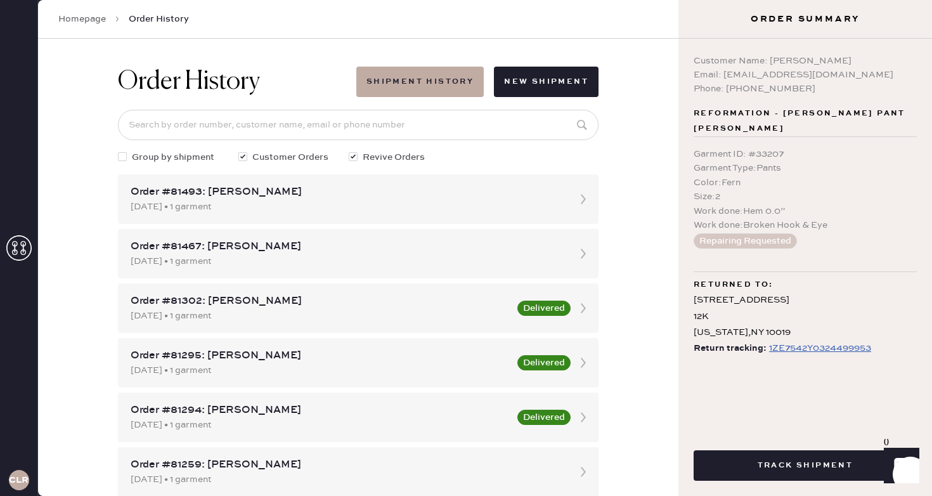
click at [75, 11] on div "Homepage Order History" at bounding box center [358, 19] width 640 height 39
click at [76, 25] on link "Homepage" at bounding box center [82, 19] width 48 height 13
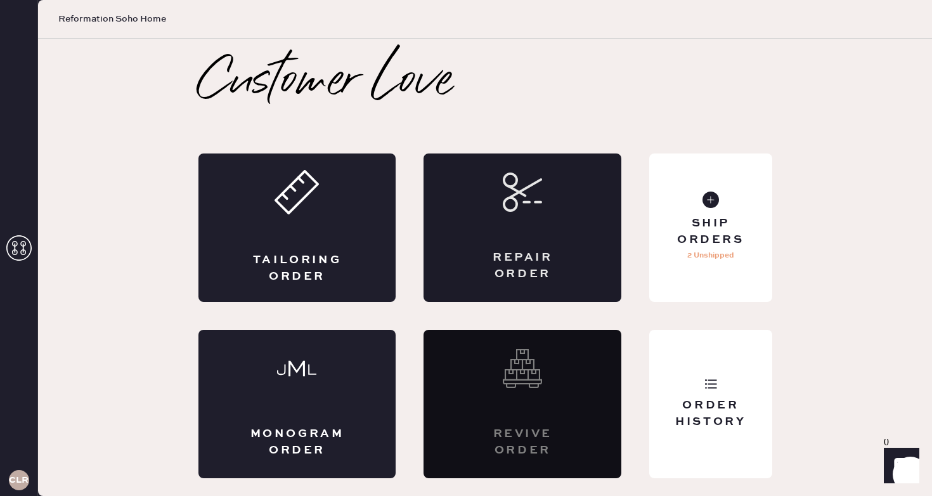
click at [542, 266] on div "Repair Order" at bounding box center [522, 266] width 96 height 32
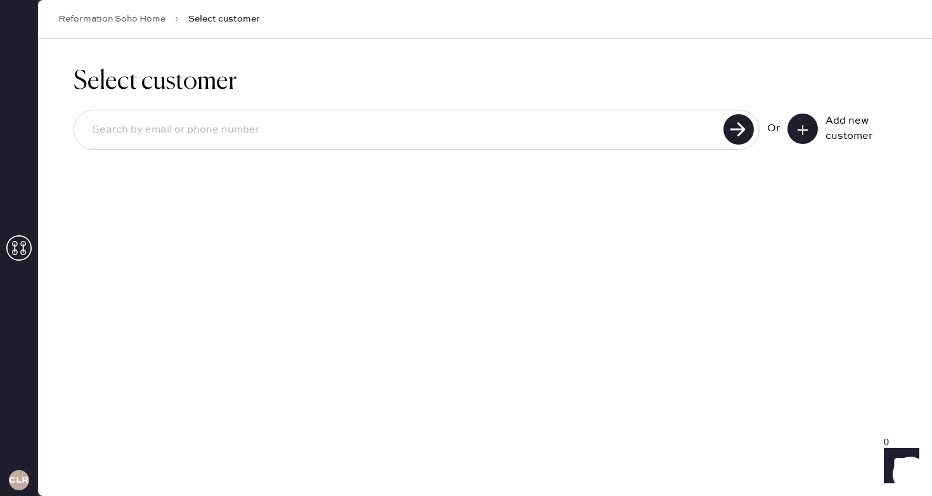
click at [317, 132] on input at bounding box center [401, 129] width 638 height 29
type input "4696426012"
click at [729, 123] on use at bounding box center [738, 129] width 30 height 30
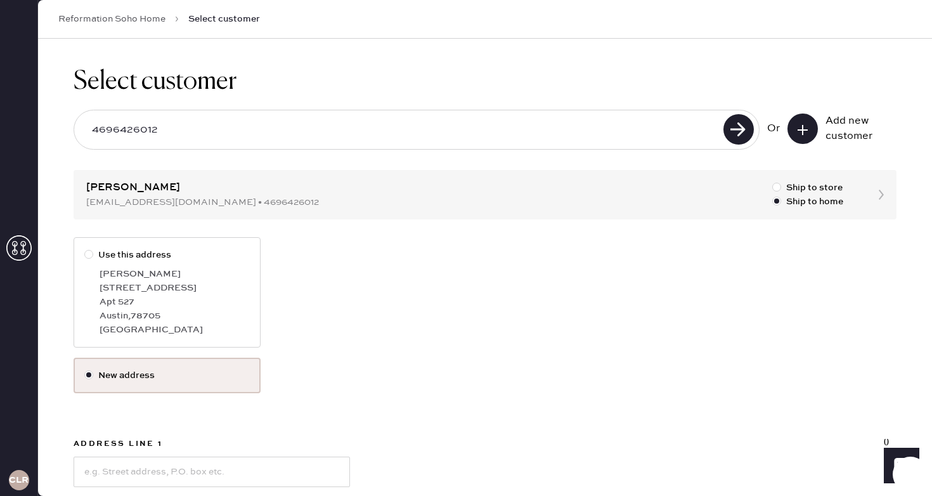
click at [500, 264] on div "Use this address [PERSON_NAME] [STREET_ADDRESS]" at bounding box center [485, 297] width 823 height 120
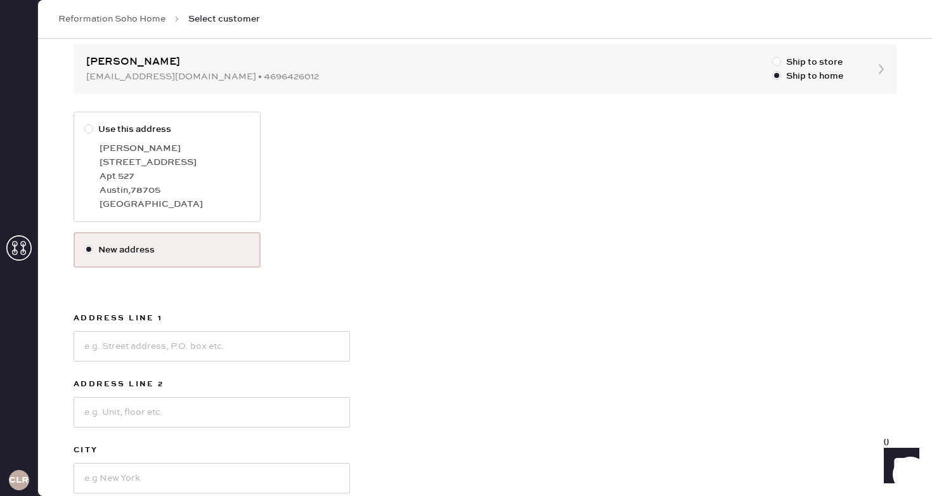
scroll to position [127, 0]
click at [193, 353] on input at bounding box center [212, 345] width 276 height 30
type input "[STREET_ADDRESS][PERSON_NAME]"
click at [229, 476] on input at bounding box center [212, 476] width 276 height 30
type input "[US_STATE]"
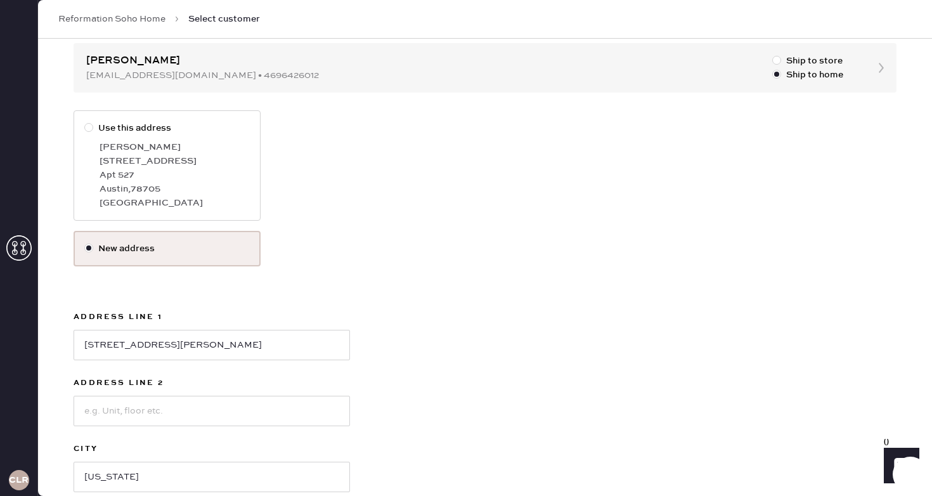
click at [441, 410] on div "Use this address [PERSON_NAME] [STREET_ADDRESS] New address Address Line [GEOGR…" at bounding box center [485, 356] width 823 height 493
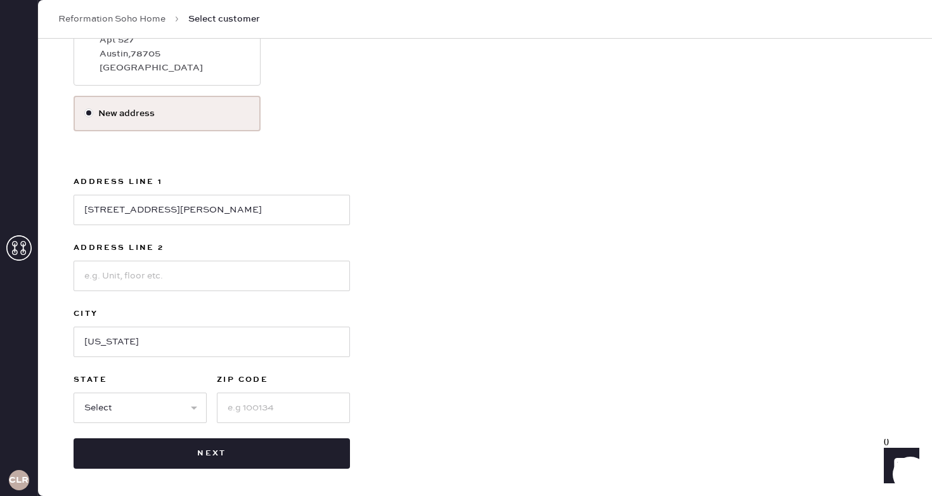
scroll to position [262, 0]
click at [237, 410] on input at bounding box center [283, 407] width 133 height 30
type input "10012"
click at [127, 400] on select "Select AK AL AR AZ CA CO CT [GEOGRAPHIC_DATA] DE FL [GEOGRAPHIC_DATA] HI [GEOGR…" at bounding box center [140, 407] width 133 height 30
select select "NY"
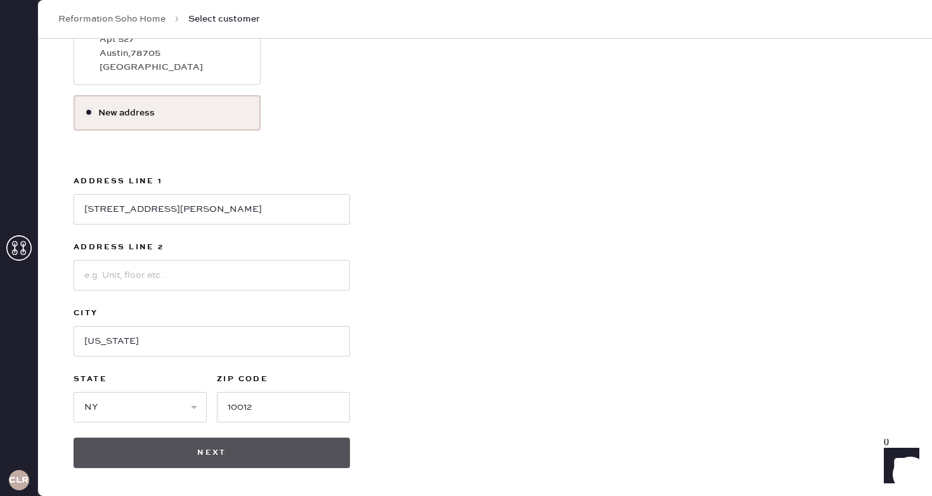
click at [213, 447] on button "Next" at bounding box center [212, 452] width 276 height 30
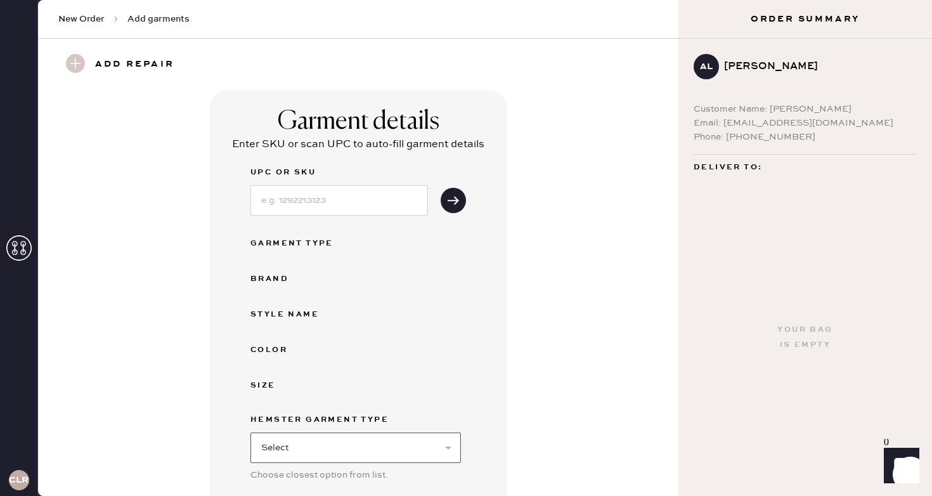
click at [429, 435] on select "Select Basic Skirt Jeans Leggings Pants Shorts Basic Sleeved Dress Basic Sleeve…" at bounding box center [355, 447] width 210 height 30
click at [511, 132] on div "Garment details Enter SKU or scan UPC to auto-fill garment details UPC or SKU G…" at bounding box center [358, 350] width 594 height 518
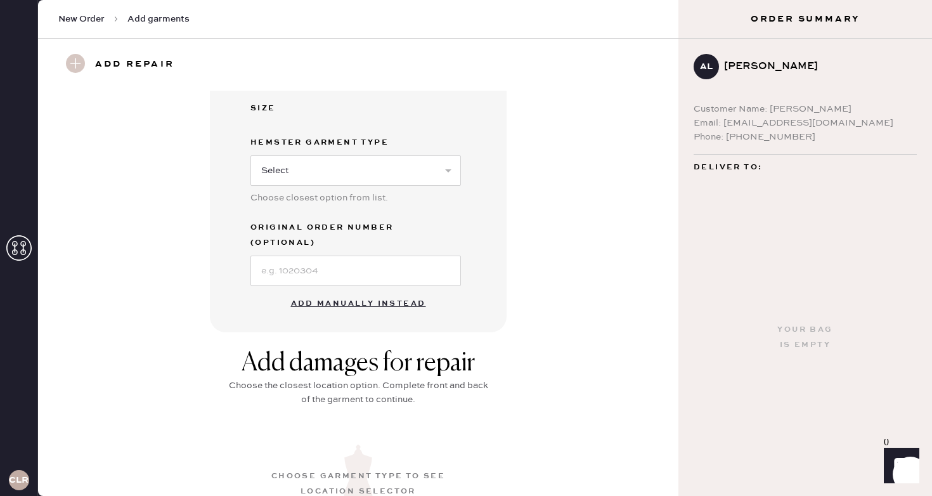
scroll to position [279, 0]
click at [394, 290] on button "Add manually instead" at bounding box center [358, 301] width 150 height 25
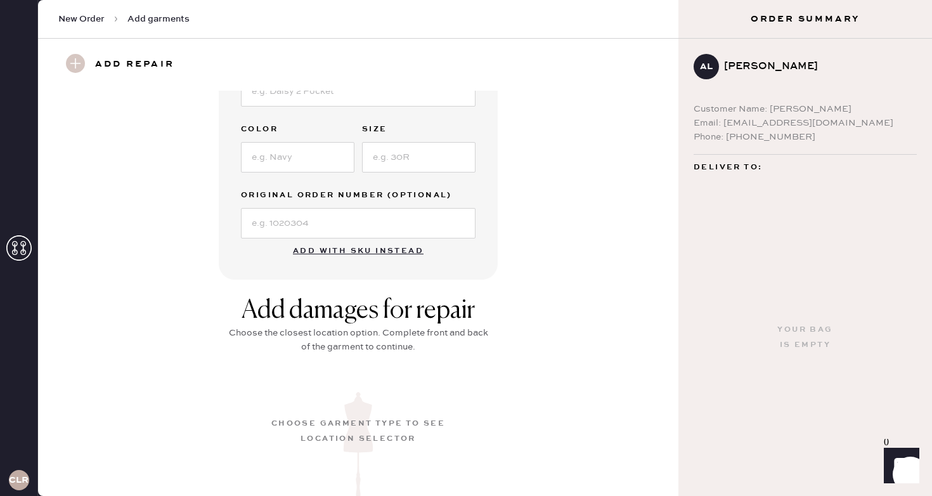
scroll to position [251, 0]
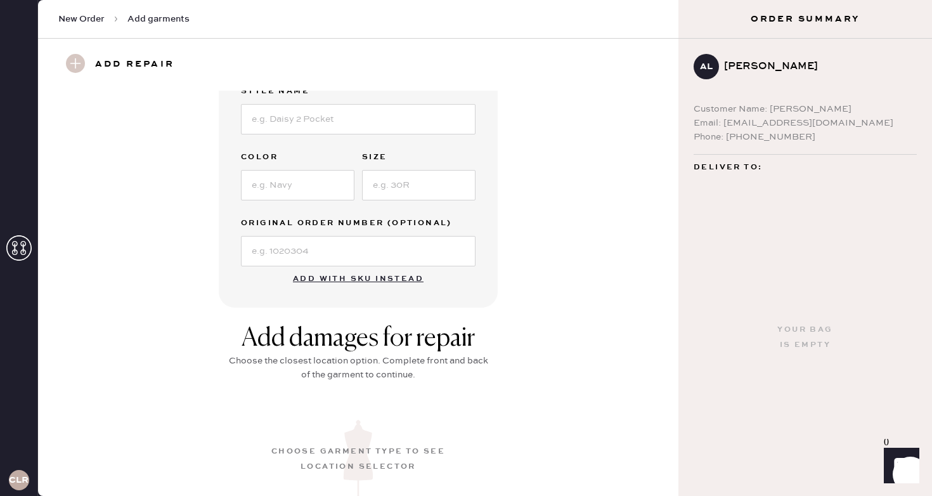
click at [151, 304] on div "Garment details Garment Type Select Basic Skirt Jeans Leggings Pants Shorts Bas…" at bounding box center [358, 74] width 594 height 468
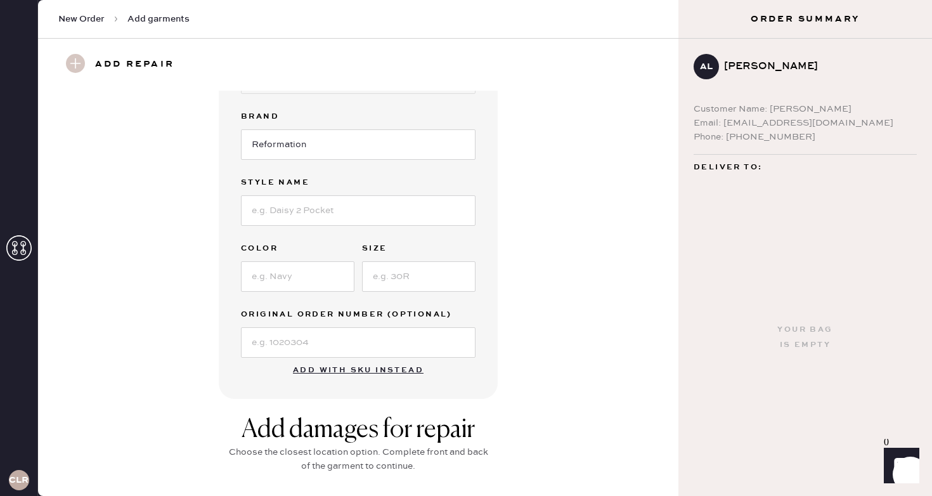
scroll to position [150, 0]
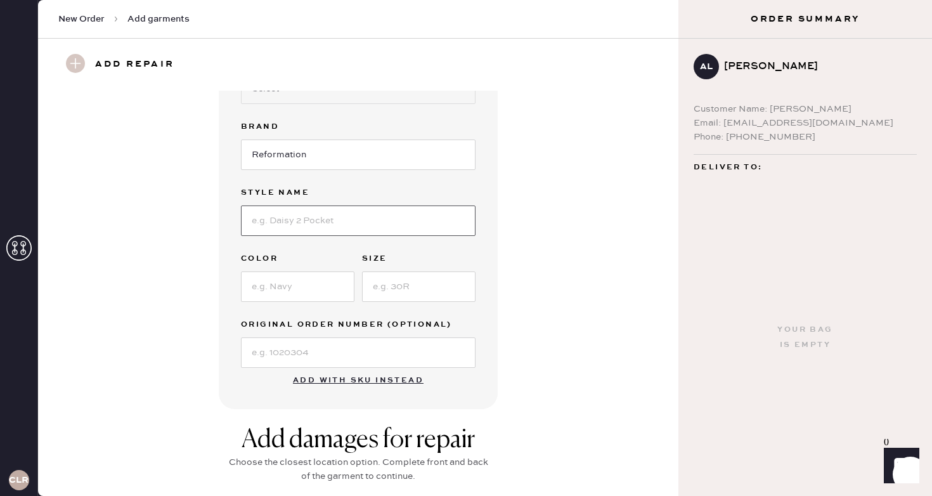
drag, startPoint x: 354, startPoint y: 217, endPoint x: 347, endPoint y: 235, distance: 19.1
click at [349, 234] on input at bounding box center [358, 220] width 234 height 30
type input "handbag"
click at [319, 282] on input at bounding box center [297, 286] width 113 height 30
type input "black"
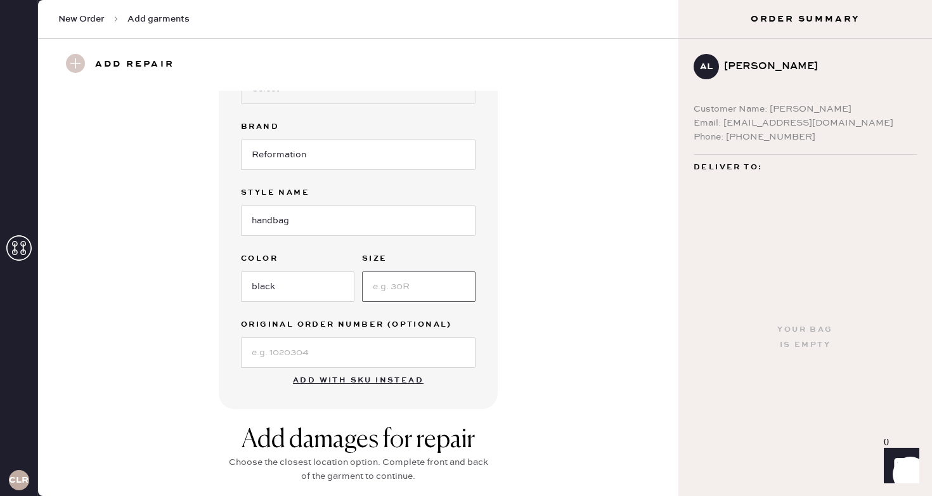
click at [427, 285] on input at bounding box center [418, 286] width 113 height 30
type input "OS"
click at [182, 390] on div "Garment details Garment Type Select Basic Skirt Jeans Leggings Pants Shorts Bas…" at bounding box center [358, 175] width 594 height 468
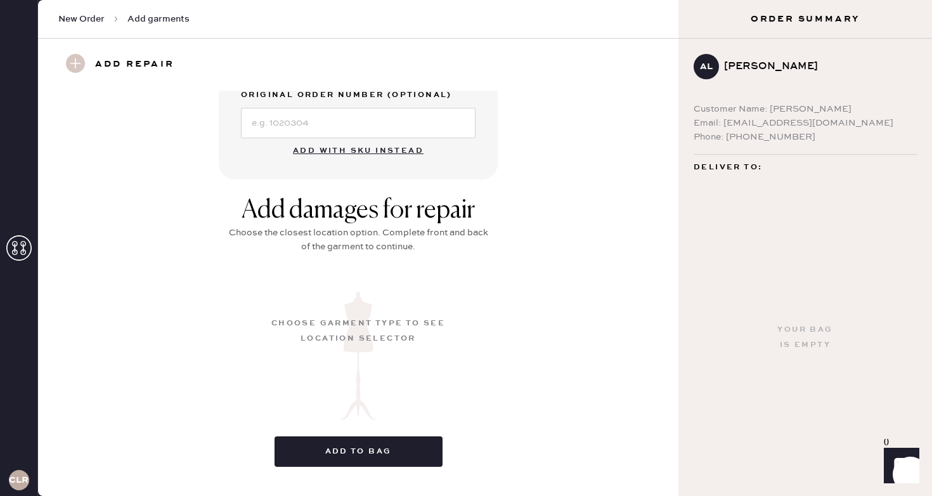
scroll to position [405, 0]
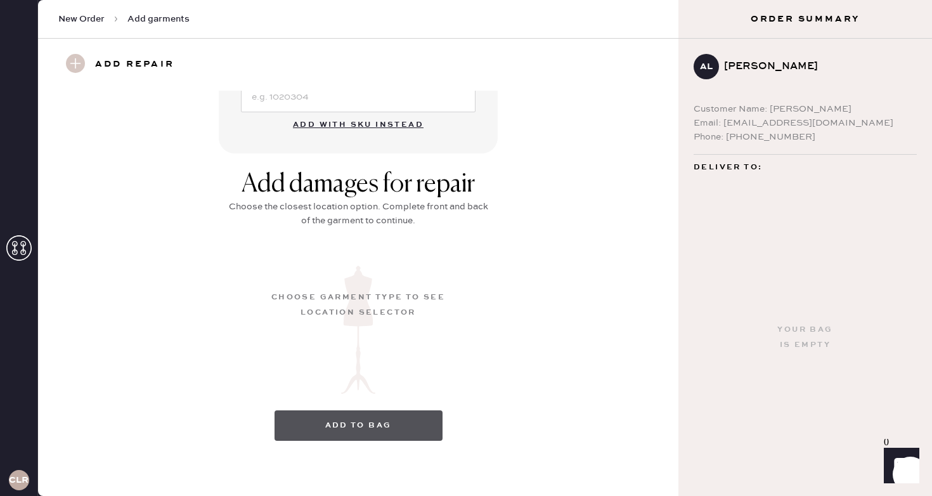
click at [352, 428] on button "Add to bag" at bounding box center [358, 425] width 168 height 30
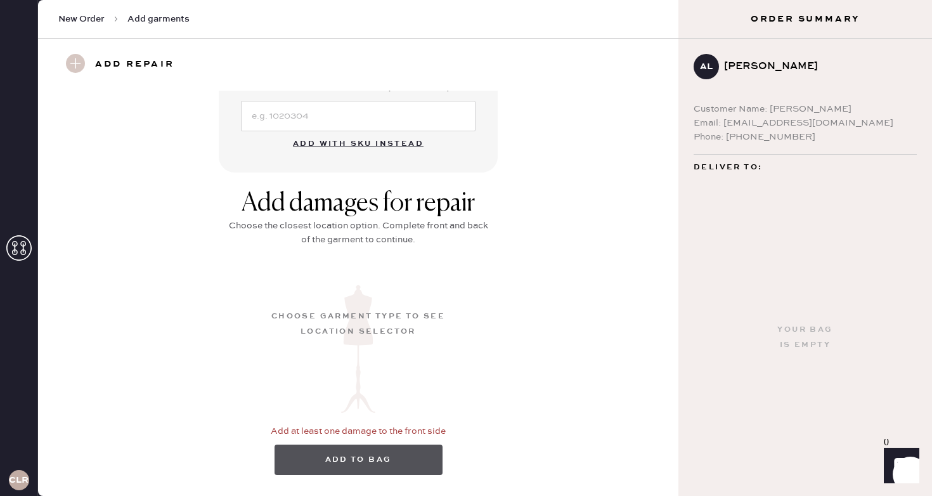
scroll to position [424, 0]
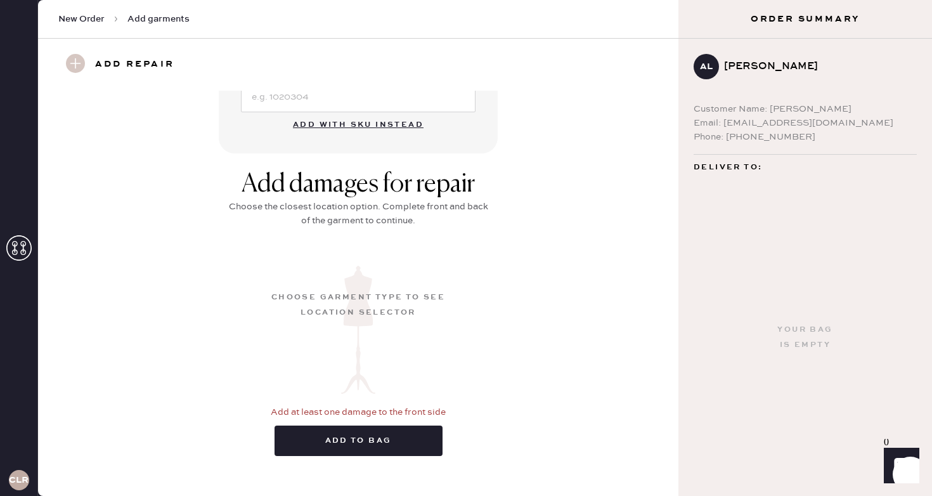
click at [354, 315] on div "Choose garment type to see location selector" at bounding box center [357, 305] width 177 height 30
click at [362, 290] on div "Choose garment type to see location selector" at bounding box center [357, 305] width 177 height 30
click at [563, 333] on div "Add damages for repair Choose the closest location option. Complete front and b…" at bounding box center [358, 317] width 594 height 296
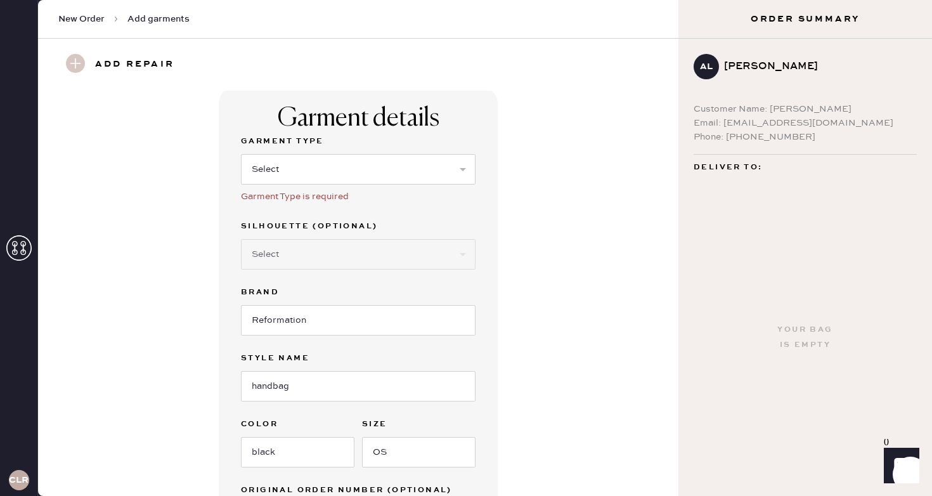
scroll to position [0, 0]
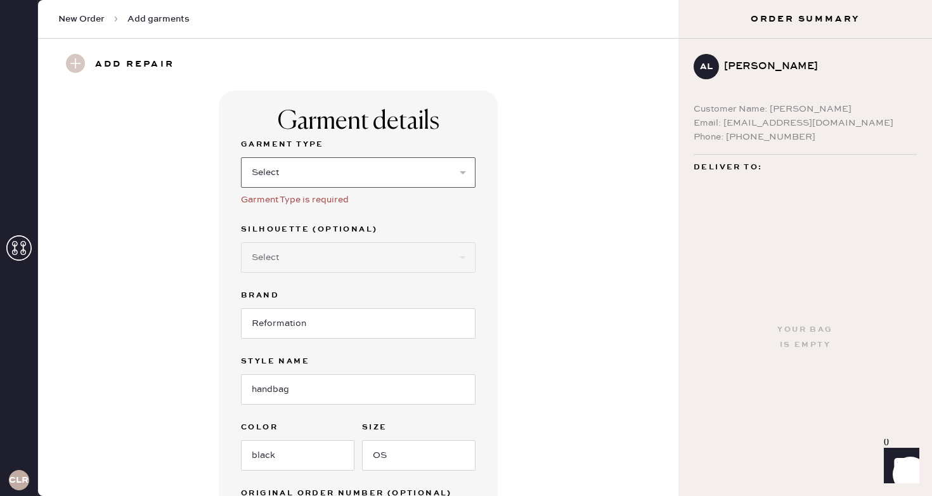
click at [334, 183] on select "Select Basic Skirt Jeans Leggings Pants Shorts Basic Sleeved Dress Basic Sleeve…" at bounding box center [358, 172] width 234 height 30
select select "11"
click at [538, 350] on div "Garment details Garment Type Select Basic Skirt Jeans Leggings Pants Shorts Bas…" at bounding box center [358, 334] width 594 height 487
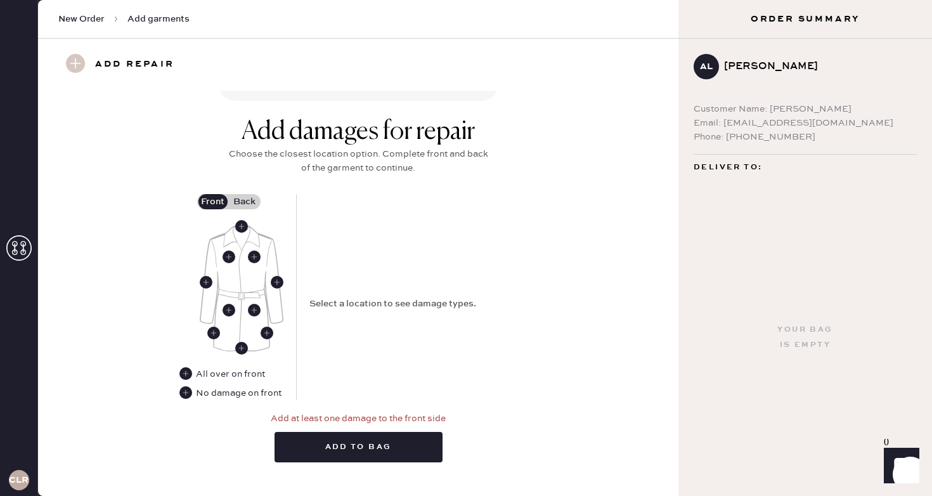
scroll to position [482, 0]
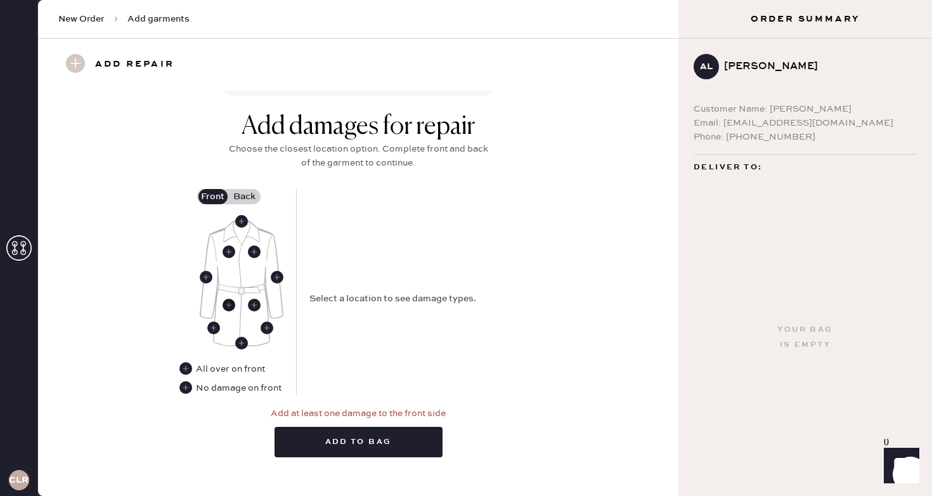
click at [230, 303] on use at bounding box center [228, 304] width 13 height 13
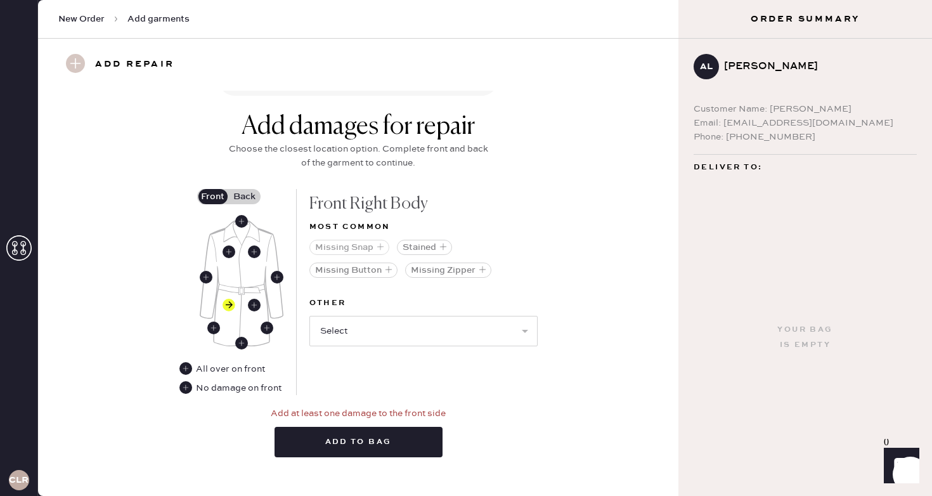
click at [380, 247] on icon "button" at bounding box center [380, 247] width 8 height 8
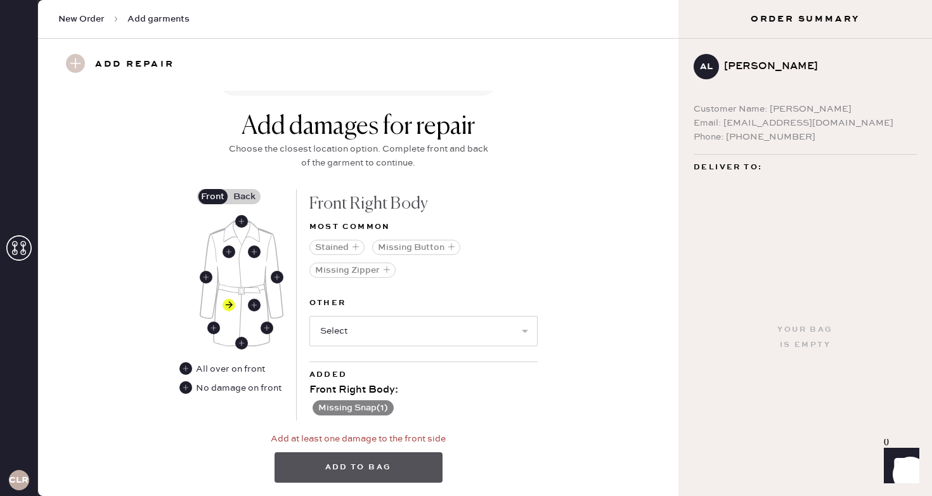
click at [373, 466] on button "Add to bag" at bounding box center [358, 467] width 168 height 30
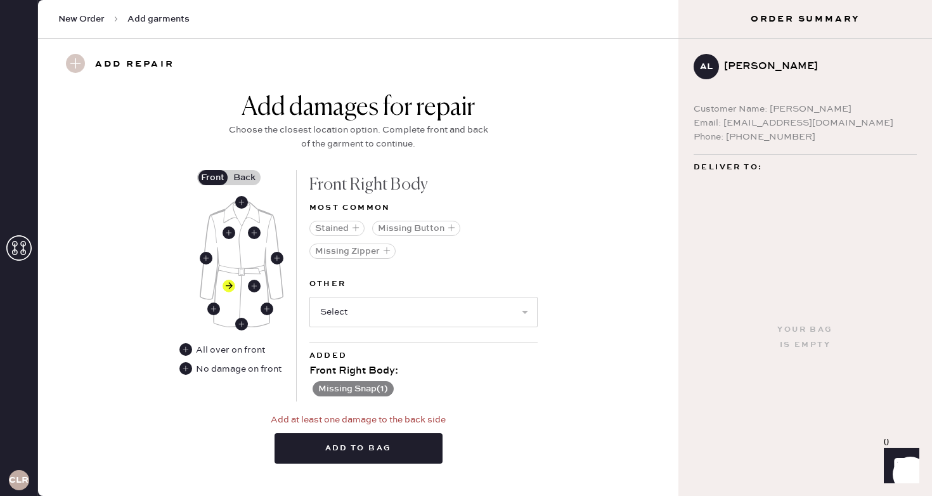
click at [258, 185] on div "Front Back" at bounding box center [240, 256] width 86 height 173
click at [252, 180] on label "Back" at bounding box center [245, 177] width 32 height 15
click at [245, 177] on input "Back" at bounding box center [245, 177] width 0 height 0
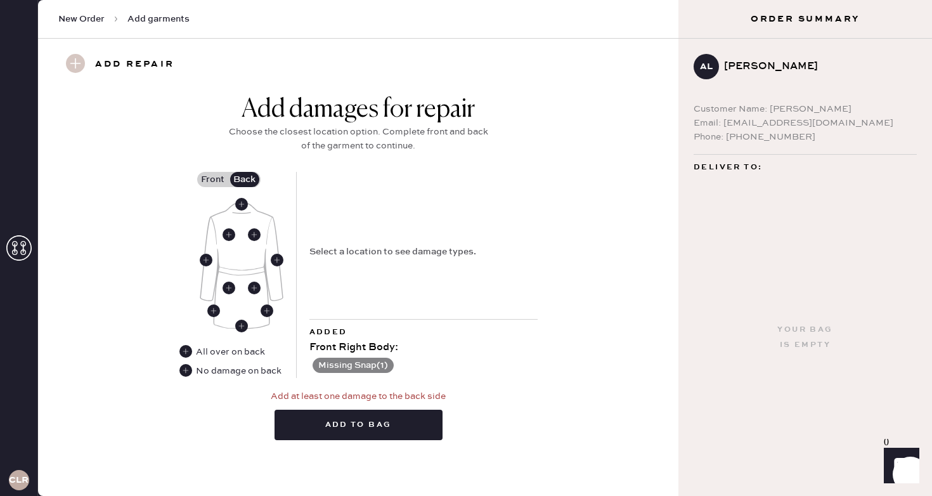
scroll to position [479, 0]
click at [229, 288] on use at bounding box center [228, 288] width 13 height 13
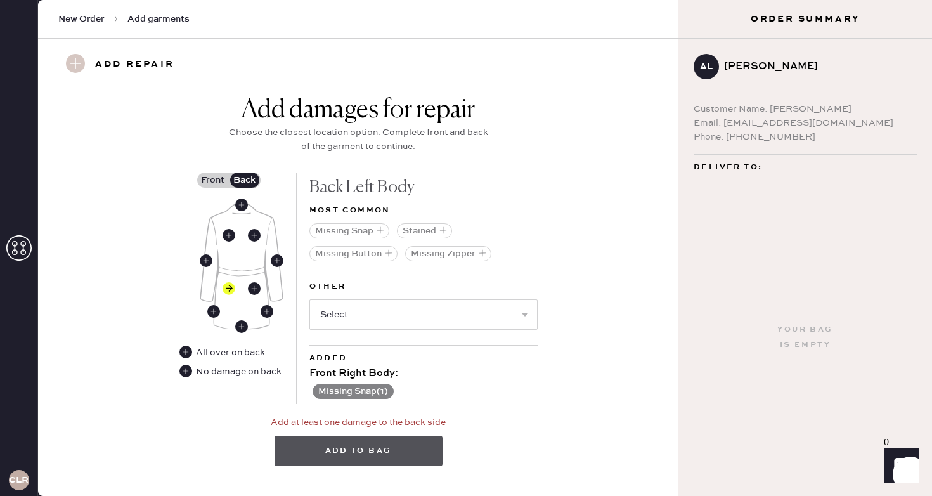
click at [359, 440] on button "Add to bag" at bounding box center [358, 450] width 168 height 30
click at [361, 229] on button "Missing Snap" at bounding box center [349, 230] width 80 height 15
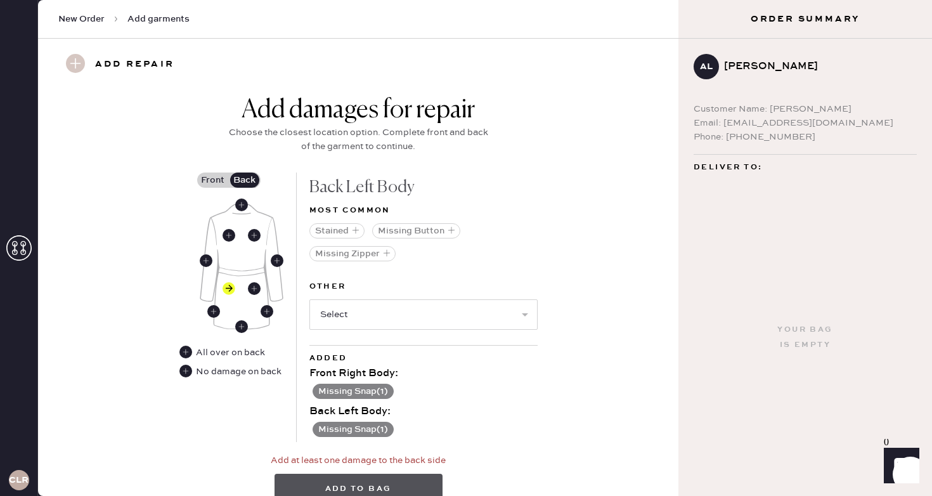
click at [374, 482] on button "Add to bag" at bounding box center [358, 488] width 168 height 30
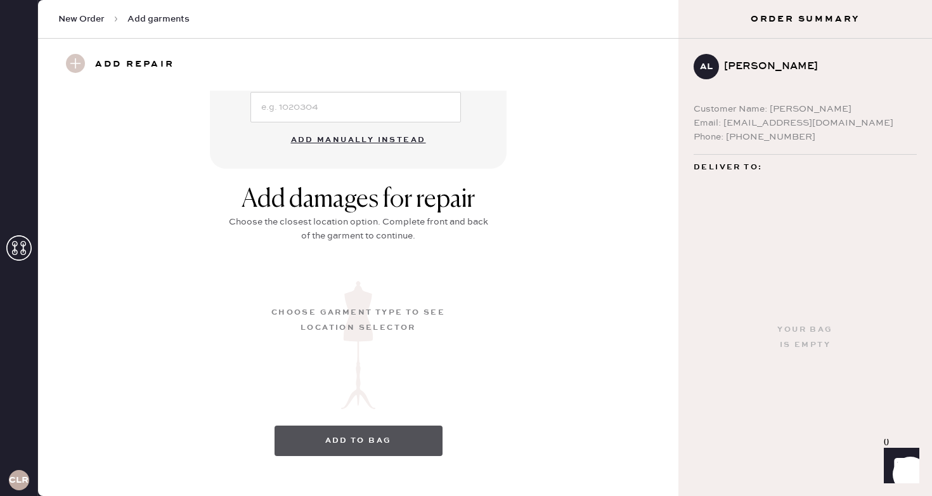
scroll to position [128, 0]
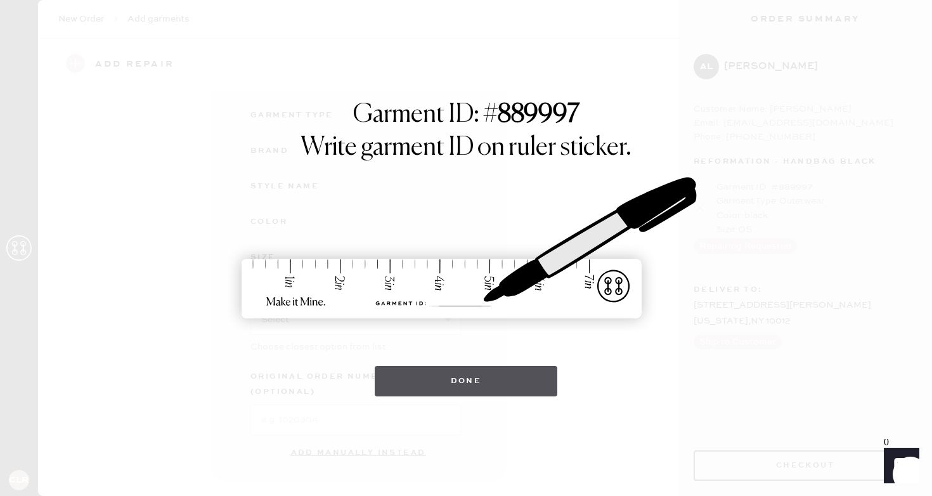
click at [478, 385] on button "Done" at bounding box center [466, 381] width 183 height 30
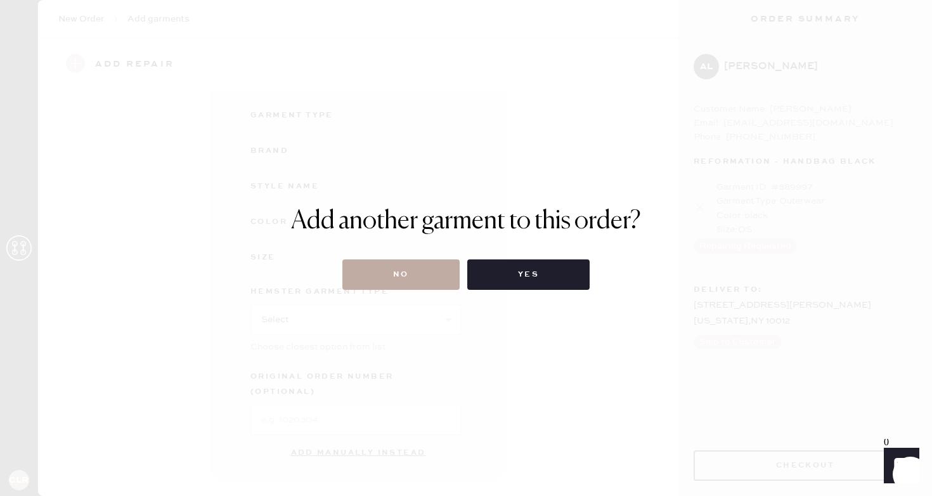
click at [416, 269] on button "No" at bounding box center [400, 274] width 117 height 30
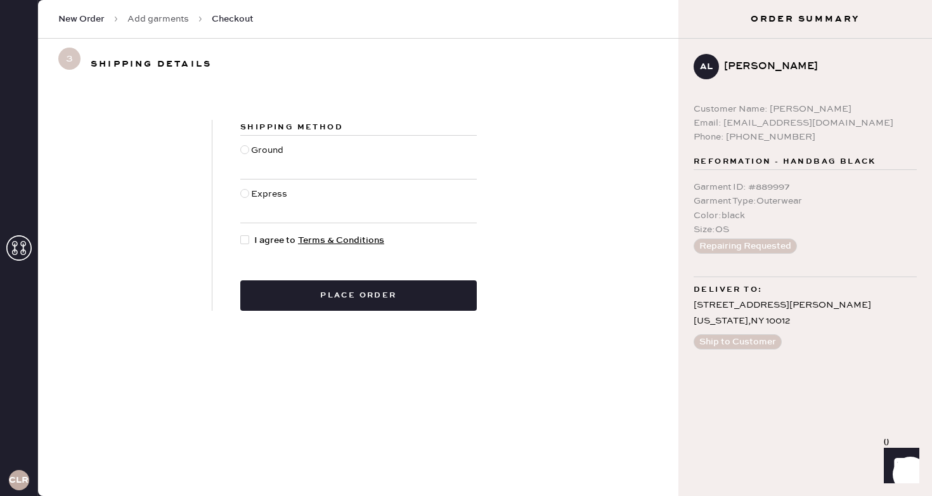
click at [245, 149] on div at bounding box center [244, 149] width 9 height 9
click at [241, 144] on input "Ground" at bounding box center [240, 143] width 1 height 1
radio input "true"
click at [243, 236] on div at bounding box center [244, 239] width 9 height 9
click at [241, 234] on input "I agree to Terms & Conditions" at bounding box center [240, 233] width 1 height 1
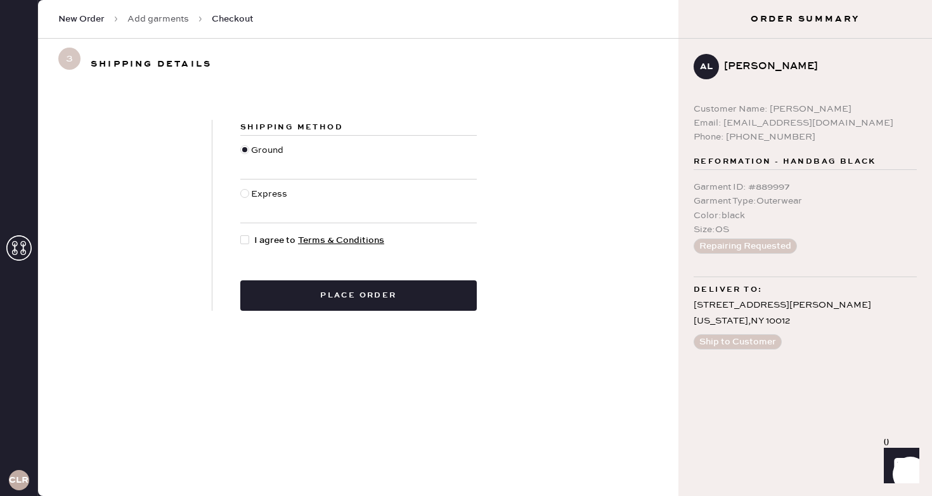
checkbox input "true"
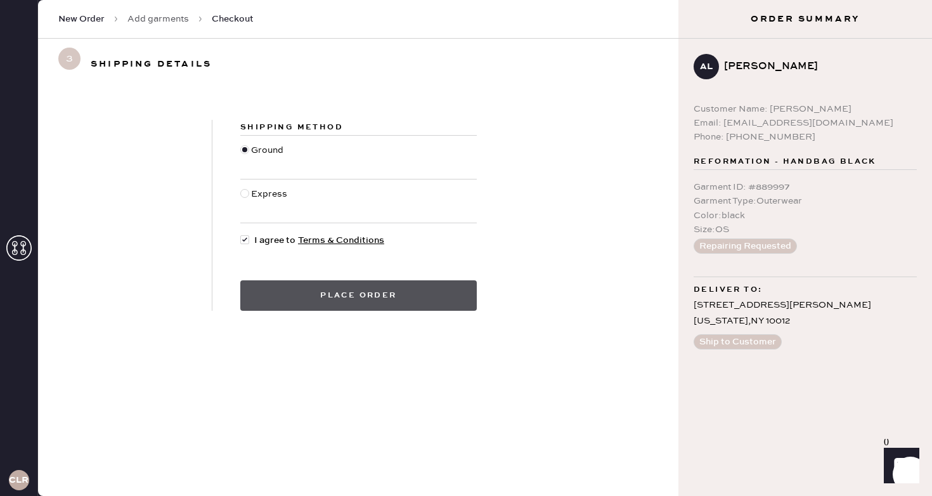
click at [375, 292] on button "Place order" at bounding box center [358, 295] width 236 height 30
